Goal: Check status

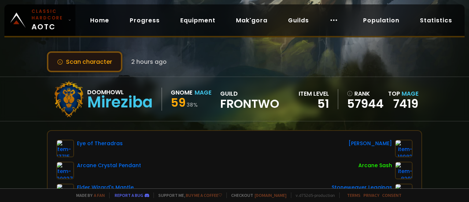
click at [100, 62] on button "Scan character" at bounding box center [85, 61] width 76 height 21
click at [89, 61] on button "Scan character" at bounding box center [85, 61] width 76 height 21
click at [109, 58] on button "Scan character" at bounding box center [85, 61] width 76 height 21
